Goal: Information Seeking & Learning: Learn about a topic

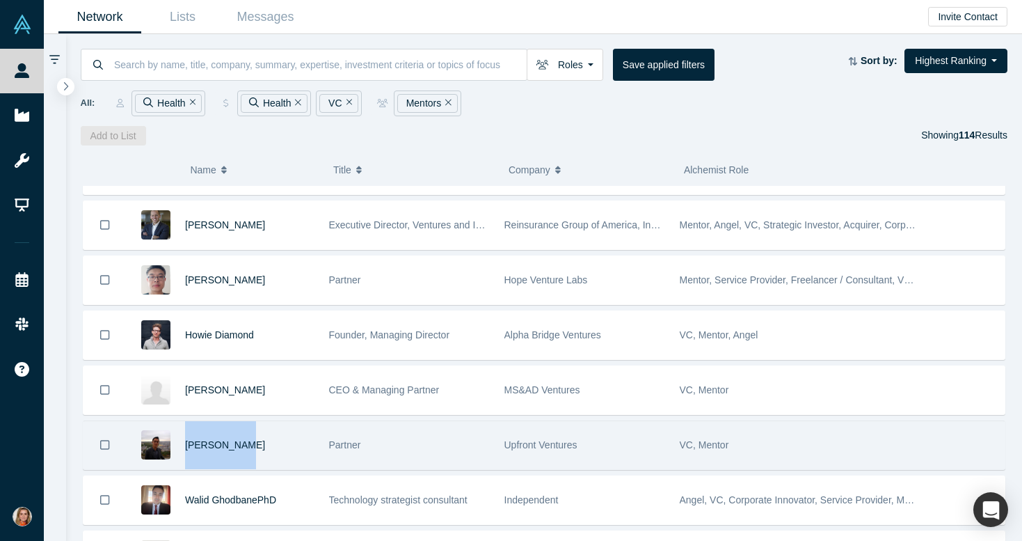
scroll to position [3428, 0]
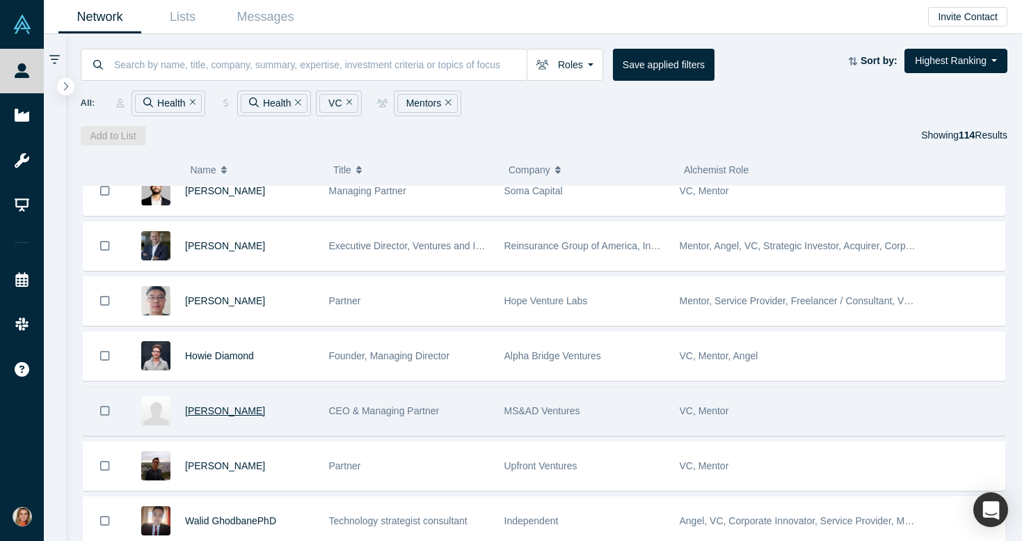
click at [209, 408] on span "[PERSON_NAME]" at bounding box center [225, 410] width 80 height 11
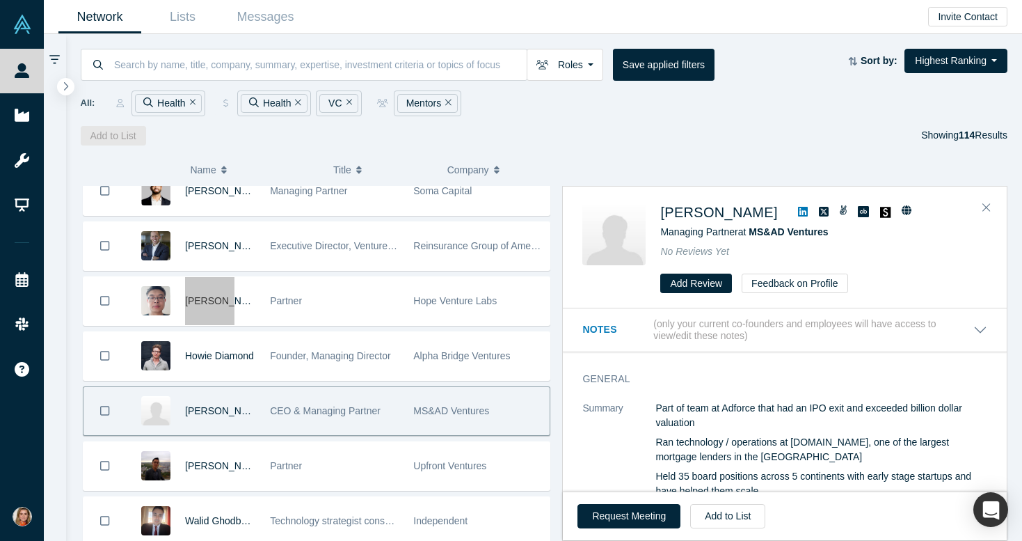
drag, startPoint x: 203, startPoint y: 299, endPoint x: 576, endPoint y: 1, distance: 477.8
click at [0, 0] on div "People Startups Resources Demo Day Events Slack Help Contact Us GDPR My Account…" at bounding box center [511, 270] width 1022 height 541
drag, startPoint x: 235, startPoint y: 354, endPoint x: 682, endPoint y: 9, distance: 564.6
click at [0, 0] on div "People Startups Resources Demo Day Events Slack Help Contact Us GDPR My Account…" at bounding box center [511, 270] width 1022 height 541
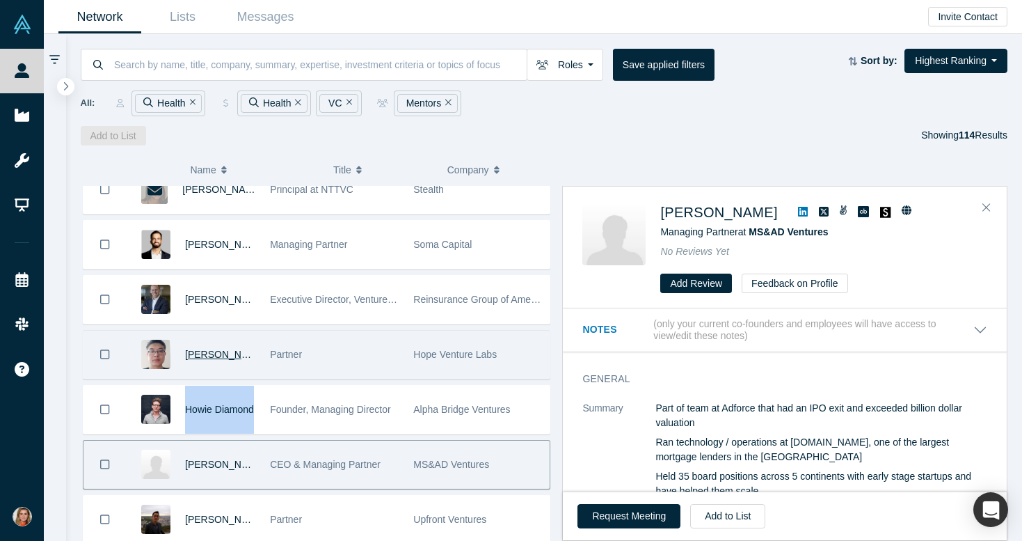
scroll to position [3373, 0]
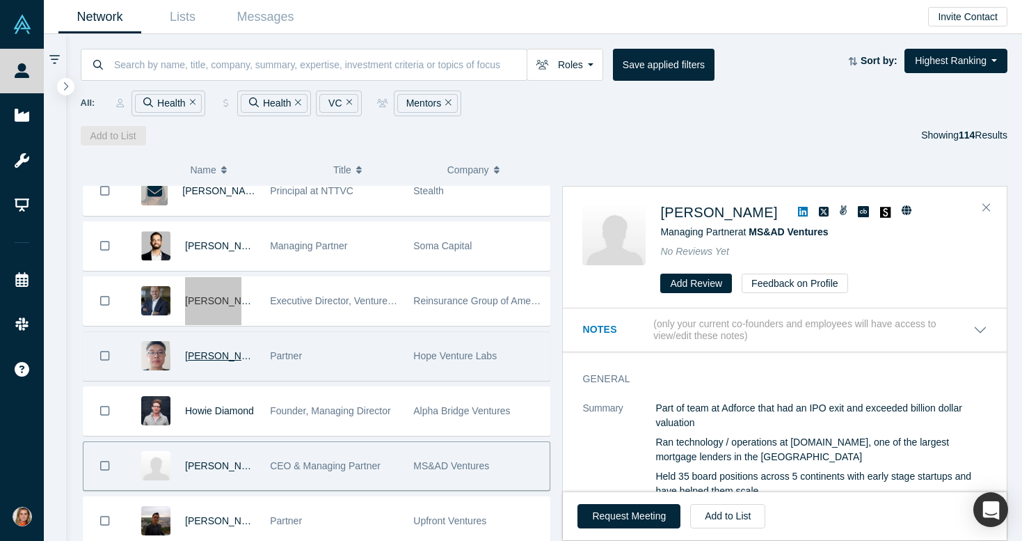
click at [0, 0] on div "People Startups Resources Demo Day Events Slack Help Contact Us GDPR My Account…" at bounding box center [511, 270] width 1022 height 541
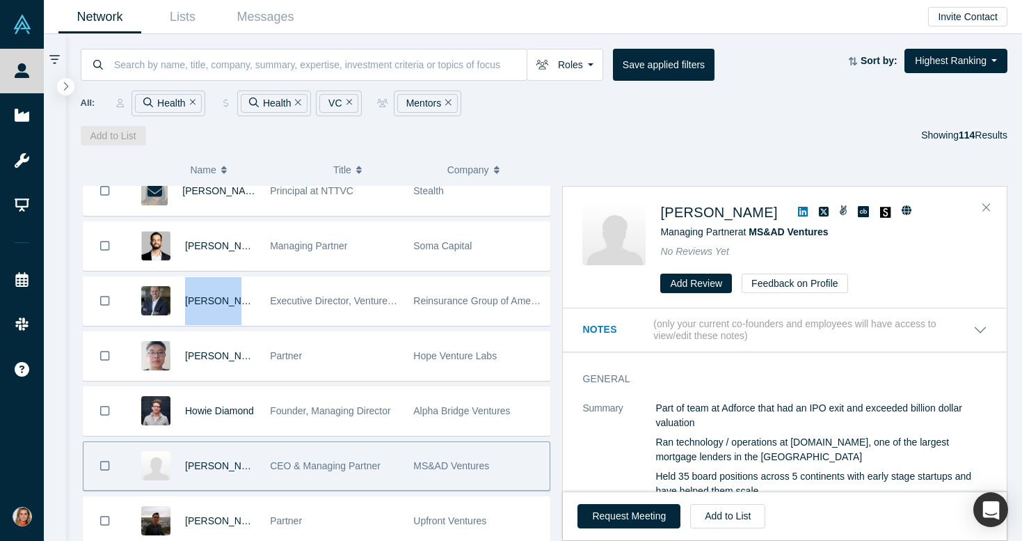
drag, startPoint x: 234, startPoint y: 241, endPoint x: 470, endPoint y: 15, distance: 327.8
click at [0, 0] on div "People Startups Resources Demo Day Events Slack Help Contact Us GDPR My Account…" at bounding box center [511, 270] width 1022 height 541
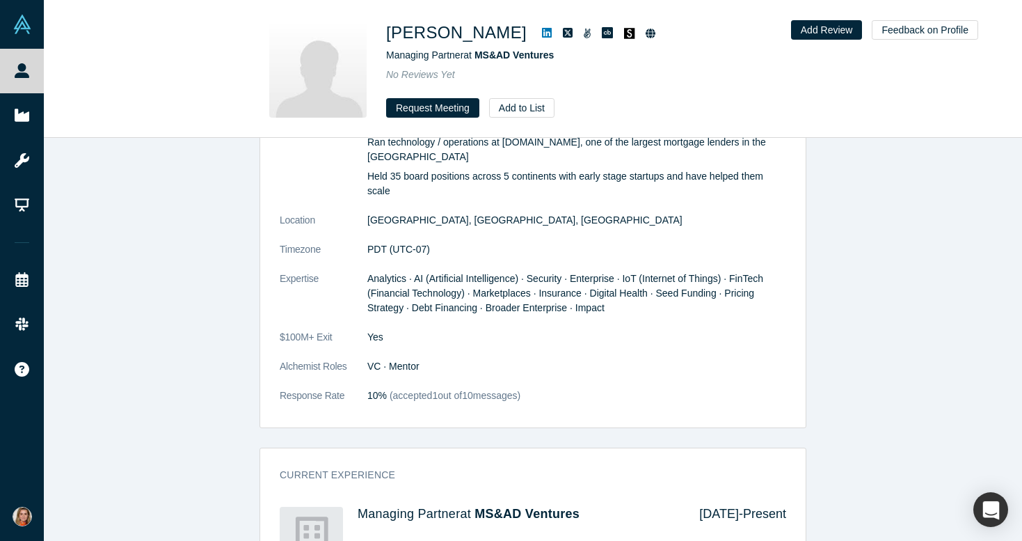
scroll to position [305, 0]
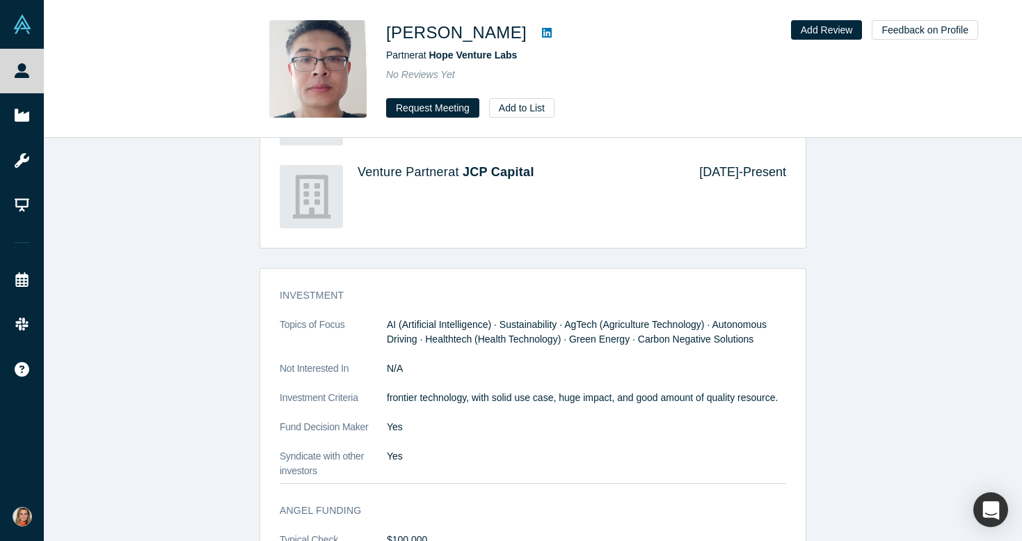
scroll to position [985, 0]
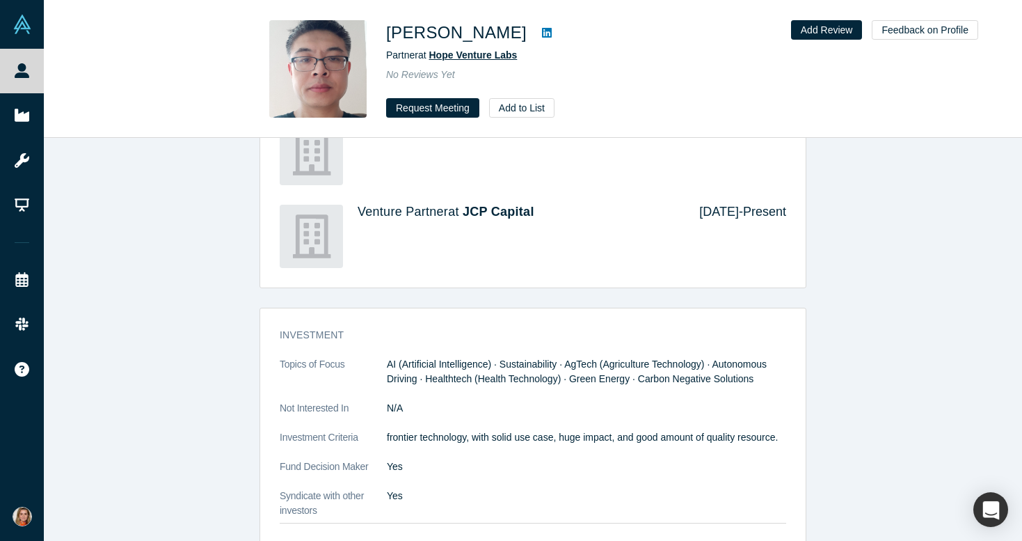
click at [509, 56] on span "Hope Venture Labs" at bounding box center [473, 54] width 88 height 11
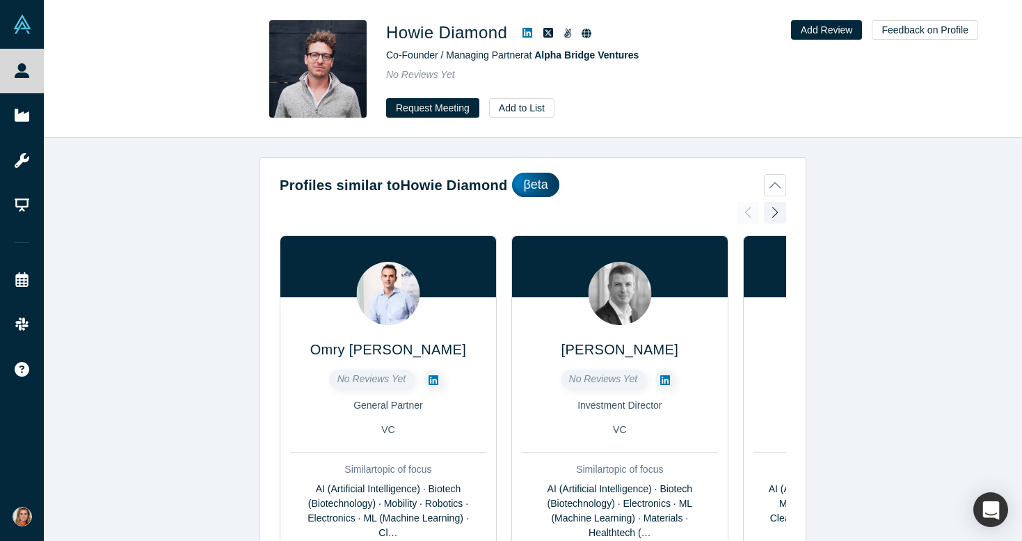
click at [946, 454] on div "Profiles similar to Howie Diamond βeta Omry Ben David No Reviews Yet General Pa…" at bounding box center [533, 339] width 978 height 403
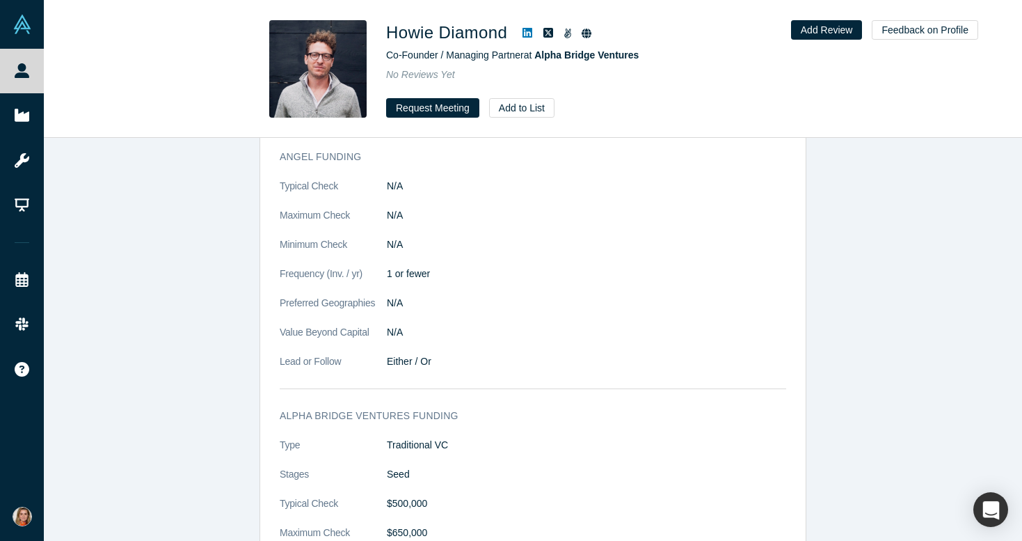
scroll to position [1722, 0]
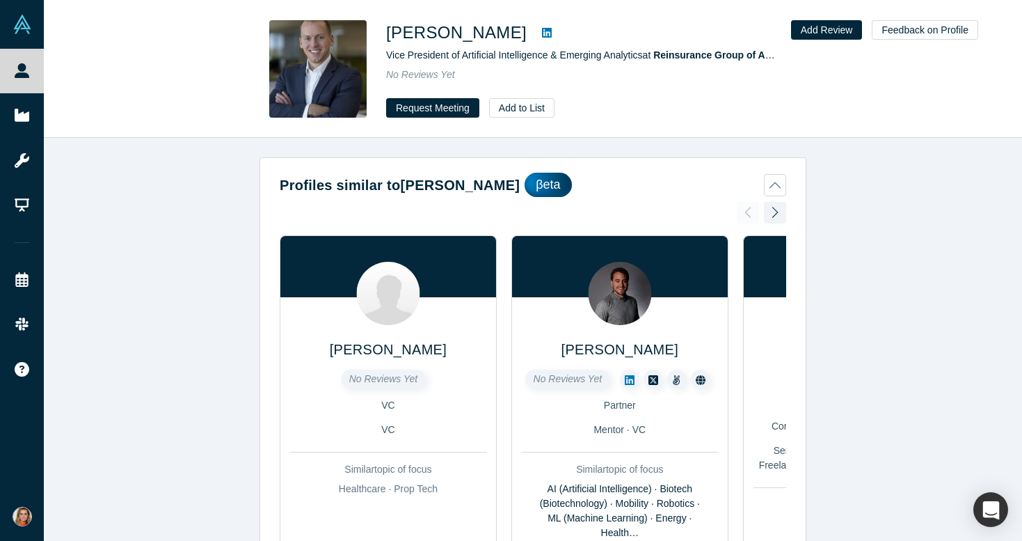
click at [883, 247] on div "Profiles similar to [PERSON_NAME] βeta [PERSON_NAME] No Reviews Yet VC VC Simil…" at bounding box center [533, 339] width 978 height 403
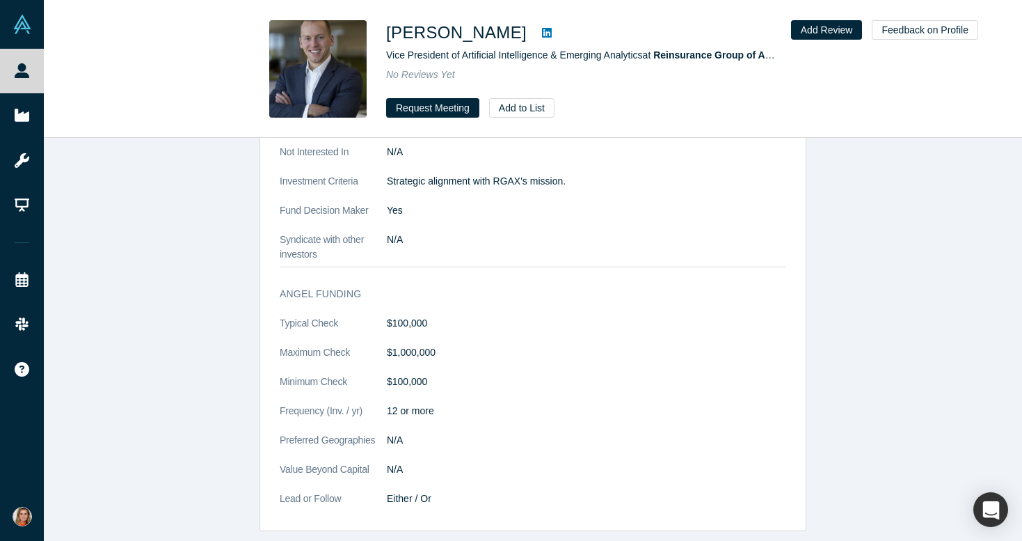
scroll to position [1192, 0]
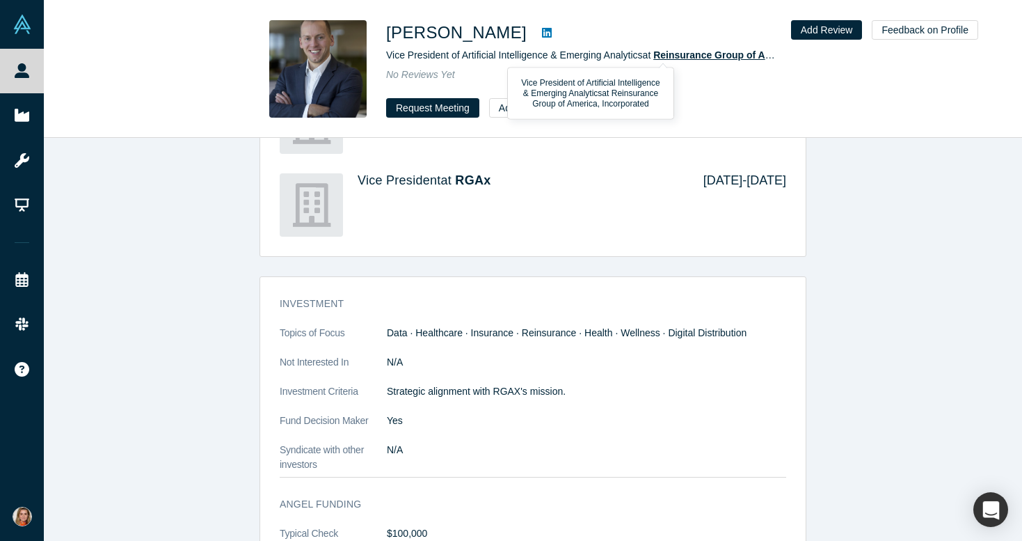
click at [702, 52] on span "Reinsurance Group of America, Incorporated" at bounding box center [757, 54] width 208 height 11
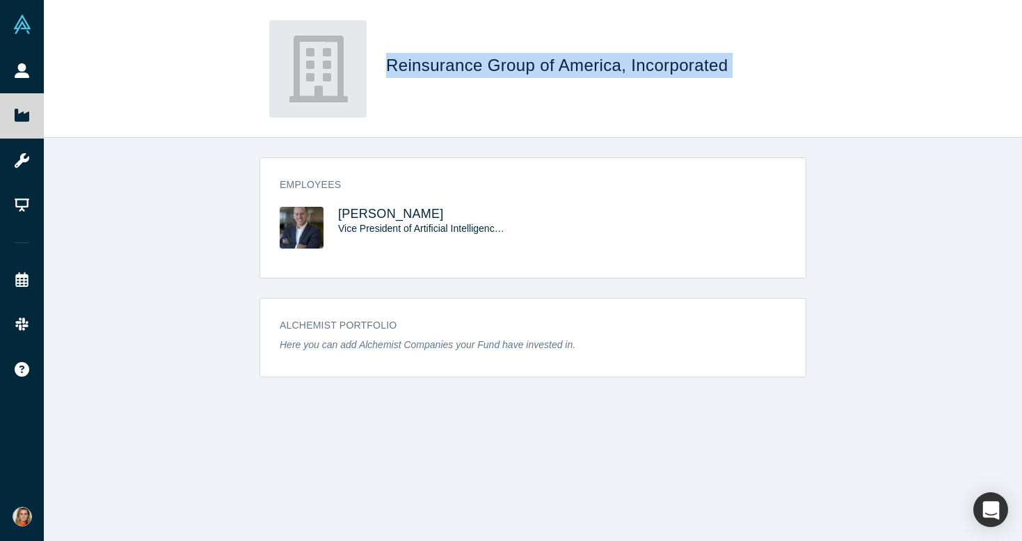
drag, startPoint x: 737, startPoint y: 63, endPoint x: 388, endPoint y: 65, distance: 349.3
click at [388, 65] on h1 "Reinsurance Group of America, Incorporated" at bounding box center [581, 65] width 390 height 25
copy span "Reinsurance Group of America, Incorporated"
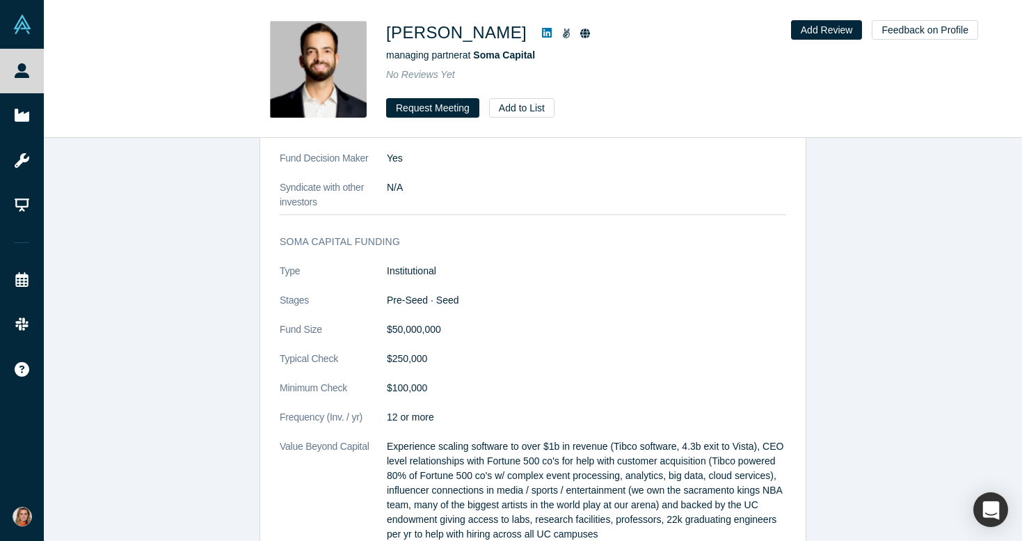
scroll to position [1348, 0]
